Goal: Submit feedback/report problem

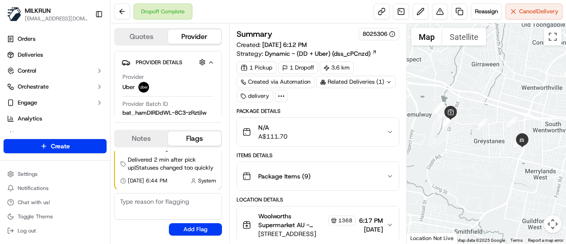
scroll to position [177, 0]
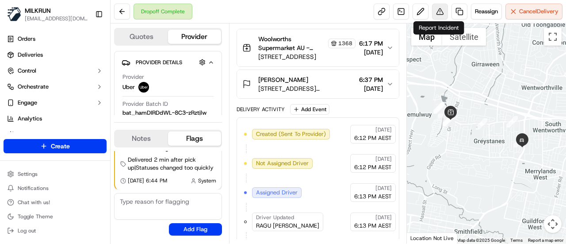
click at [438, 10] on button at bounding box center [440, 12] width 16 height 16
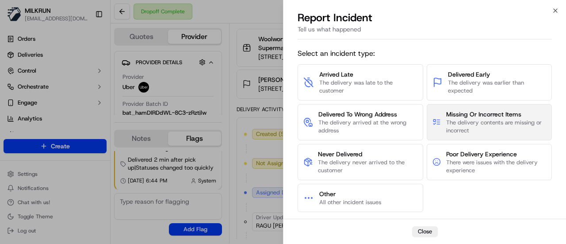
click at [491, 123] on span "The delivery contents are missing or incorrect" at bounding box center [496, 126] width 100 height 16
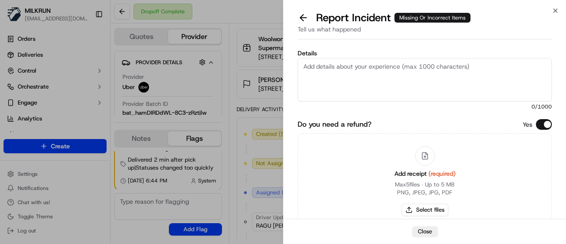
click at [423, 71] on textarea "Details" at bounding box center [424, 79] width 254 height 43
type textarea "O"
type textarea "Driver delivered wrong order from batched delivery."
drag, startPoint x: 373, startPoint y: 164, endPoint x: 389, endPoint y: 174, distance: 19.3
click at [373, 164] on div "Add receipt (required) Max 5 files ∙ Up to 5 MB PNG, JPEG, JPG, PDF Select files" at bounding box center [424, 180] width 254 height 95
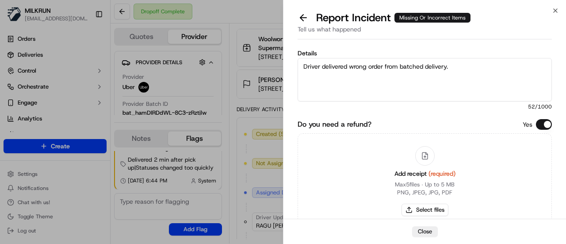
click at [423, 159] on icon at bounding box center [424, 155] width 5 height 7
click at [423, 203] on button "Select files" at bounding box center [424, 209] width 47 height 12
type input "C:\fakepath\Screenshot 2025-09-15 230241.png"
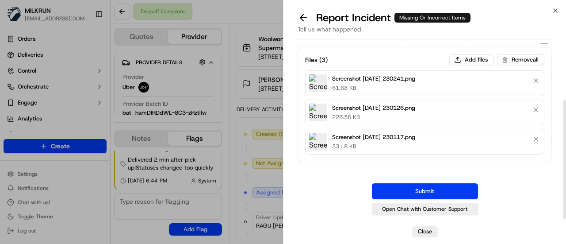
scroll to position [84, 0]
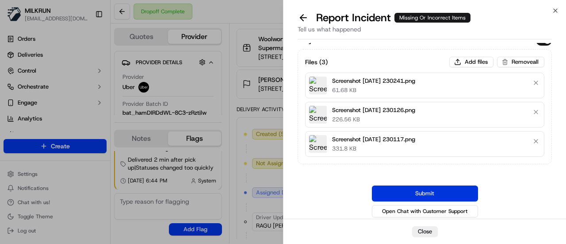
click at [430, 192] on button "Submit" at bounding box center [425, 193] width 106 height 16
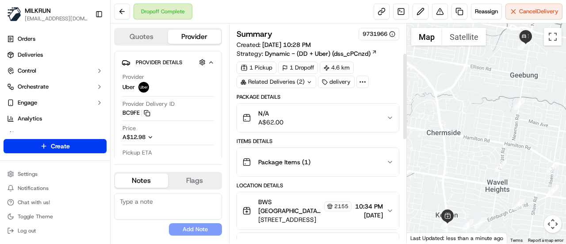
scroll to position [133, 0]
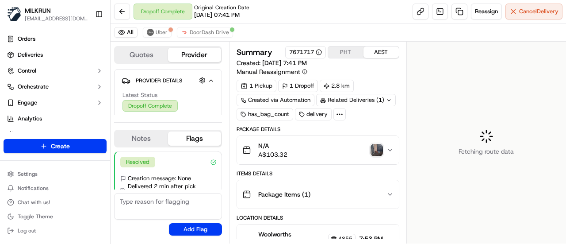
scroll to position [42, 0]
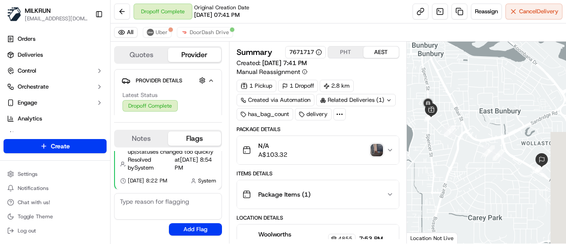
click at [374, 147] on img "button" at bounding box center [376, 150] width 12 height 12
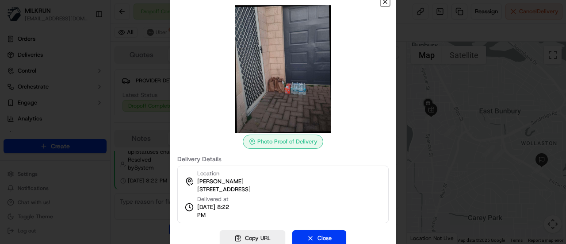
click at [383, 4] on icon "button" at bounding box center [384, 1] width 7 height 7
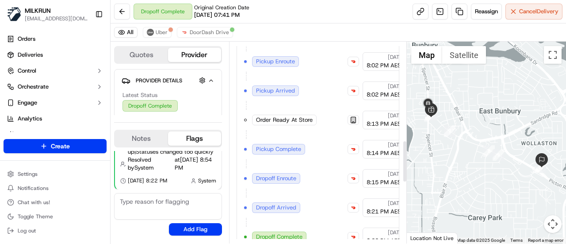
scroll to position [530, 0]
